Goal: Information Seeking & Learning: Learn about a topic

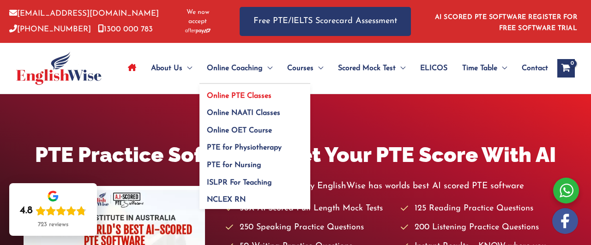
click at [272, 92] on span "Online PTE Classes" at bounding box center [239, 95] width 65 height 7
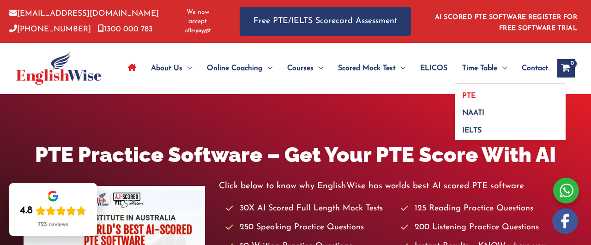
click at [488, 87] on link "PTE" at bounding box center [510, 93] width 111 height 18
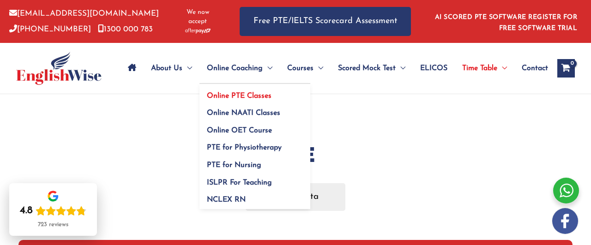
click at [253, 92] on span "Online PTE Classes" at bounding box center [239, 95] width 65 height 7
